Goal: Check status

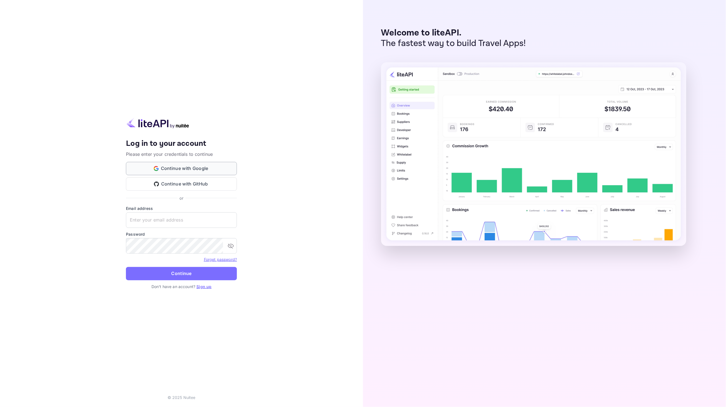
click at [180, 167] on button "Continue with Google" at bounding box center [181, 168] width 111 height 13
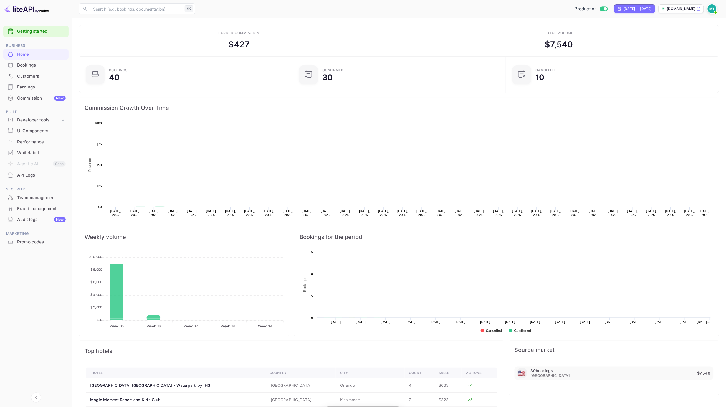
scroll to position [90, 210]
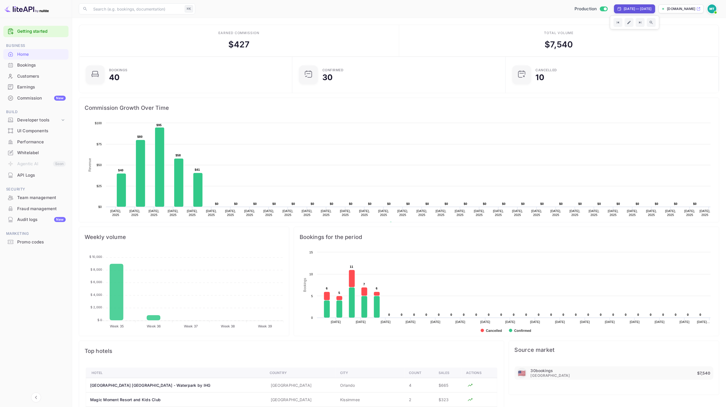
click at [647, 9] on div "[DATE] — [DATE]" at bounding box center [638, 8] width 28 height 5
select select "7"
select select "2025"
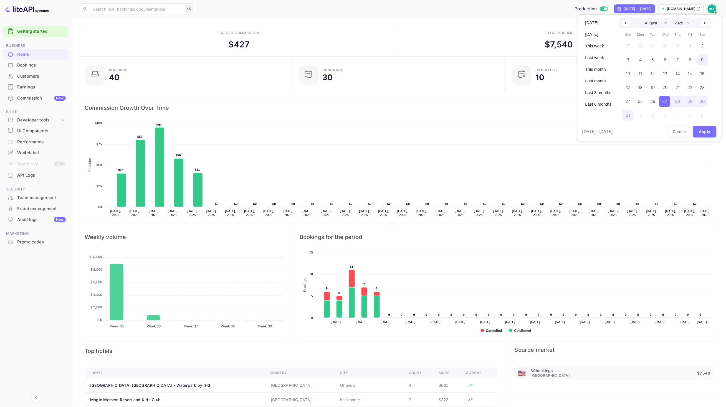
click at [700, 60] on span "9" at bounding box center [702, 59] width 12 height 11
click at [628, 117] on span "31" at bounding box center [628, 115] width 4 height 10
click at [701, 134] on button "Apply" at bounding box center [705, 131] width 24 height 11
